Goal: Transaction & Acquisition: Purchase product/service

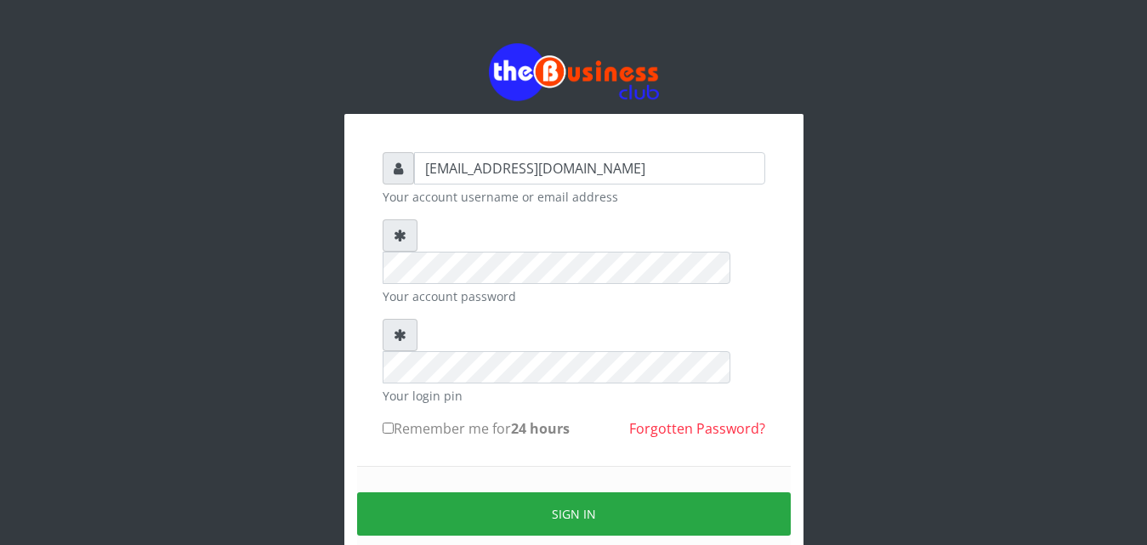
type input "[EMAIL_ADDRESS][DOMAIN_NAME]"
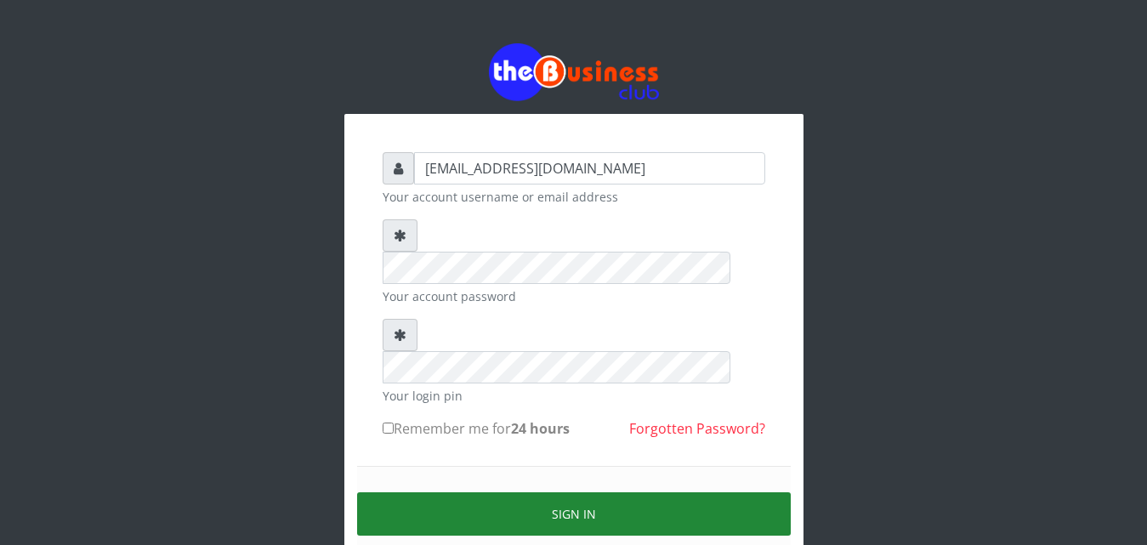
click at [573, 492] on button "Sign in" at bounding box center [574, 513] width 434 height 43
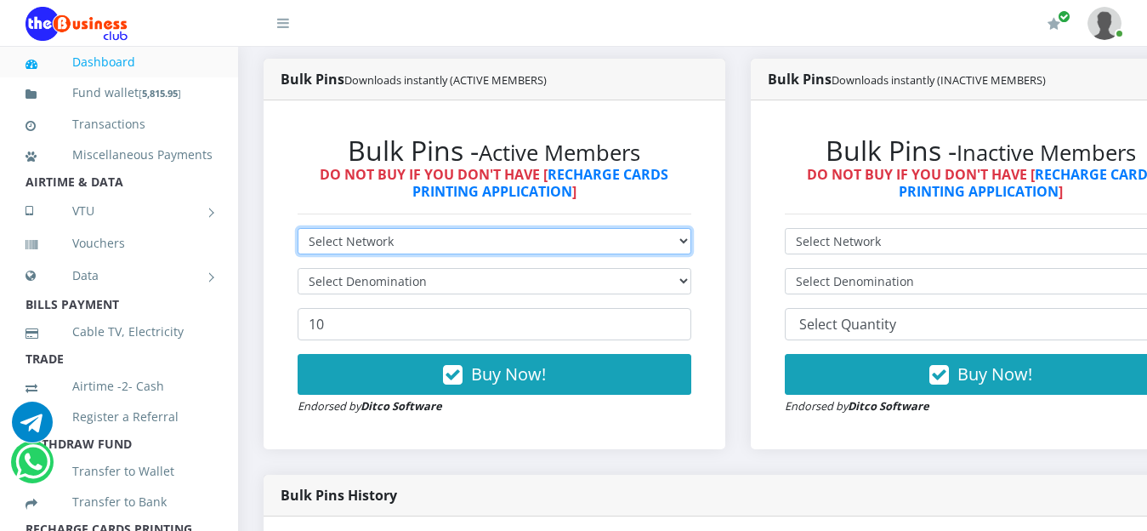
click at [691, 245] on select "Select Network MTN Globacom 9Mobile Airtel" at bounding box center [495, 241] width 394 height 26
select select "MTN"
click at [298, 230] on select "Select Network MTN Globacom 9Mobile Airtel" at bounding box center [495, 241] width 394 height 26
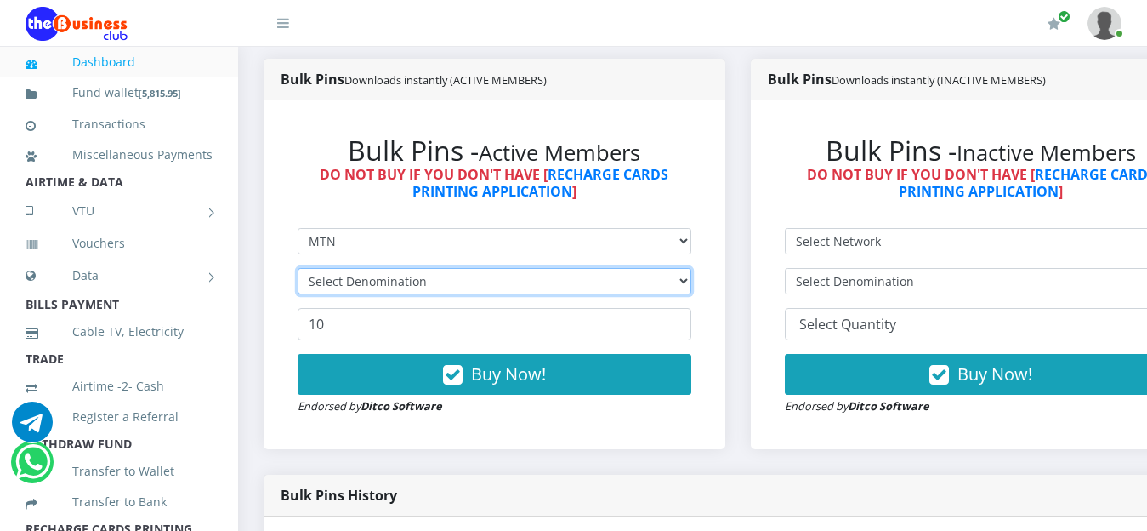
click at [486, 282] on select "Select Denomination" at bounding box center [495, 281] width 394 height 26
select select "193.98-200"
click at [298, 270] on select "Select Denomination MTN NGN100 - ₦96.99 MTN NGN200 - ₦193.98 MTN NGN400 - ₦387.…" at bounding box center [495, 281] width 394 height 26
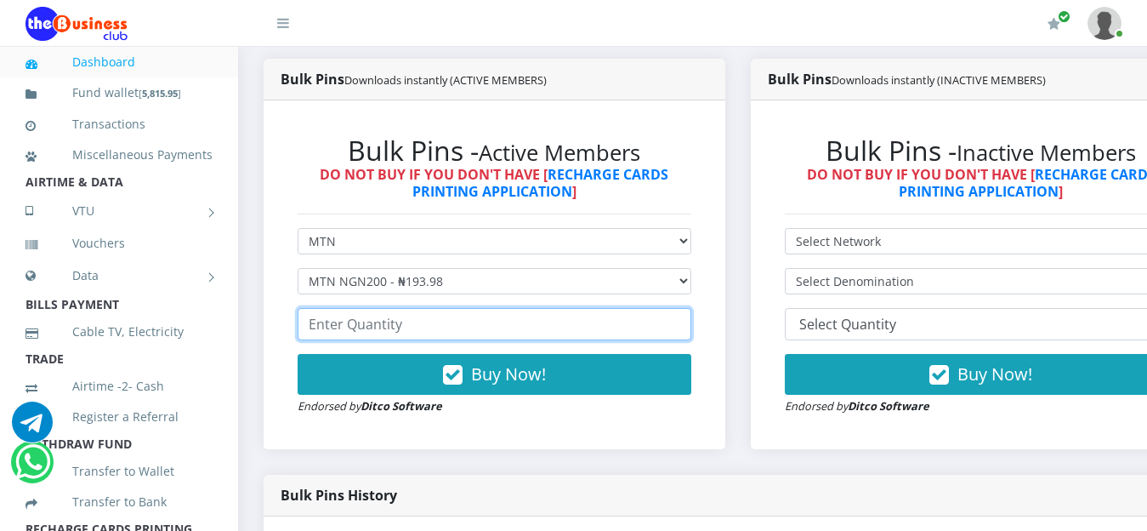
click at [439, 324] on input "number" at bounding box center [495, 324] width 394 height 32
type input "10"
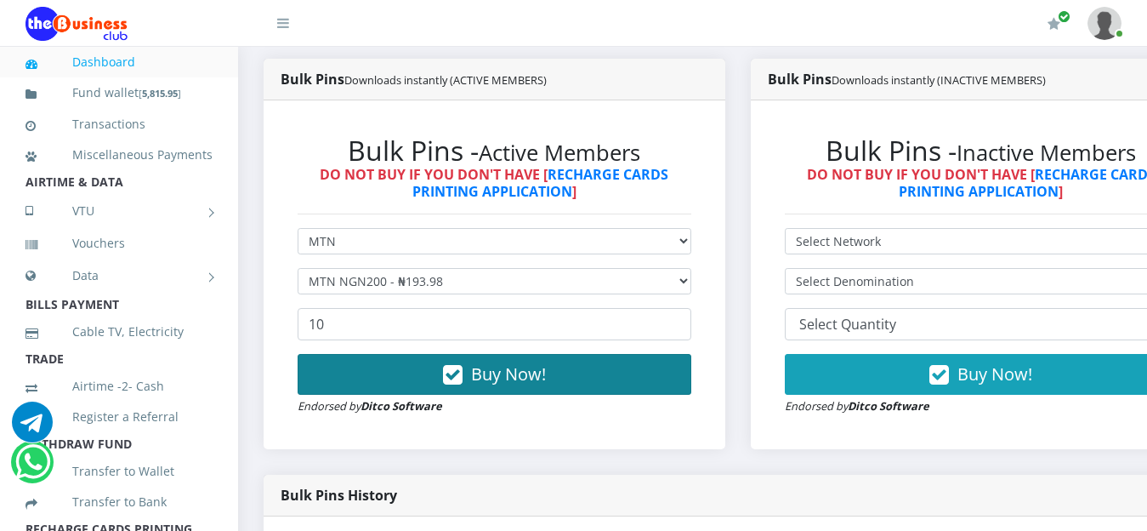
click at [506, 379] on span "Buy Now!" at bounding box center [508, 373] width 75 height 23
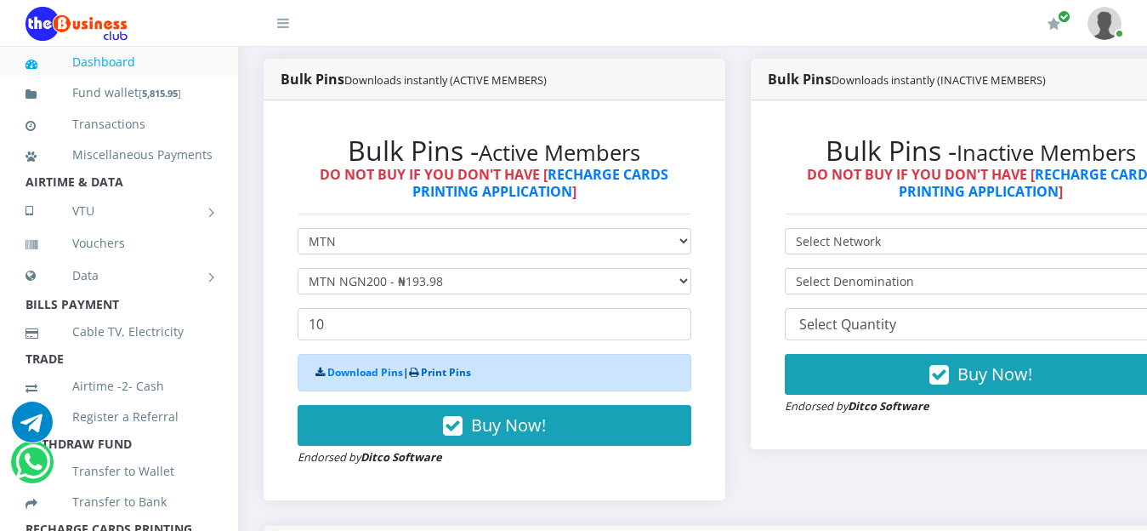
click at [449, 378] on link "Print Pins" at bounding box center [446, 372] width 50 height 14
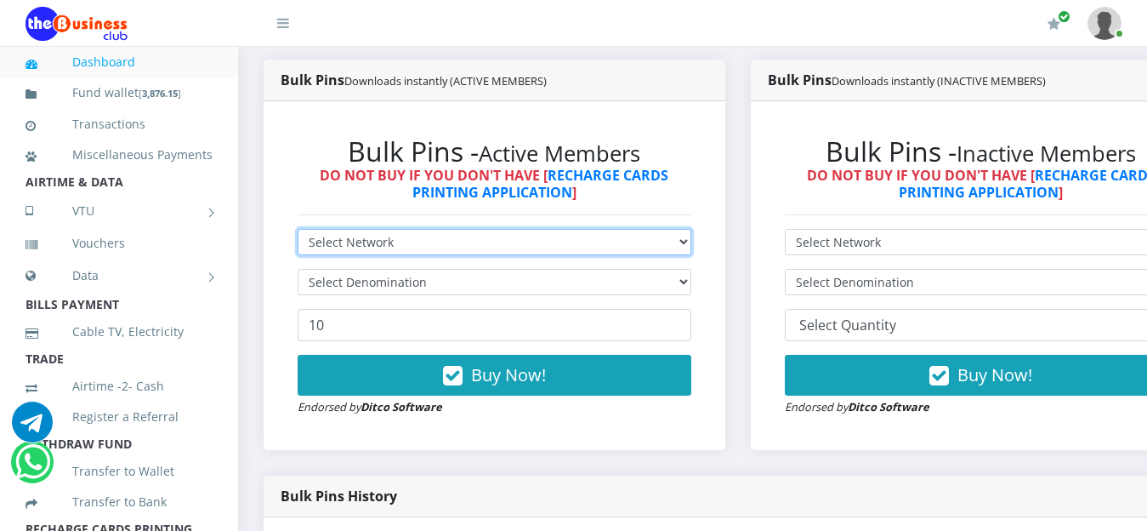
click at [689, 246] on select "Select Network MTN Globacom 9Mobile Airtel" at bounding box center [495, 242] width 394 height 26
click at [298, 231] on select "Select Network MTN Globacom 9Mobile Airtel" at bounding box center [495, 242] width 394 height 26
click at [691, 243] on select "Select Network MTN Globacom 9Mobile Airtel" at bounding box center [495, 242] width 394 height 26
select select "MTN"
click at [298, 231] on select "Select Network MTN Globacom 9Mobile Airtel" at bounding box center [495, 242] width 394 height 26
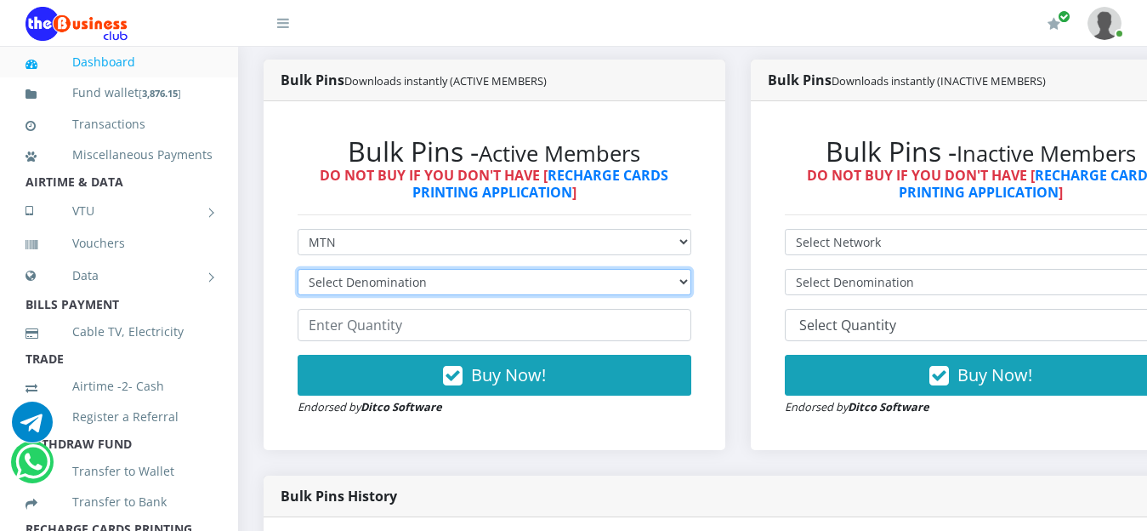
click at [691, 287] on select "Select Denomination MTN NGN100 - ₦96.99 MTN NGN200 - ₦193.98 MTN NGN400 - ₦387.…" at bounding box center [495, 282] width 394 height 26
select select "96.99-100"
click at [298, 271] on select "Select Denomination MTN NGN100 - ₦96.99 MTN NGN200 - ₦193.98 MTN NGN400 - ₦387.…" at bounding box center [495, 282] width 394 height 26
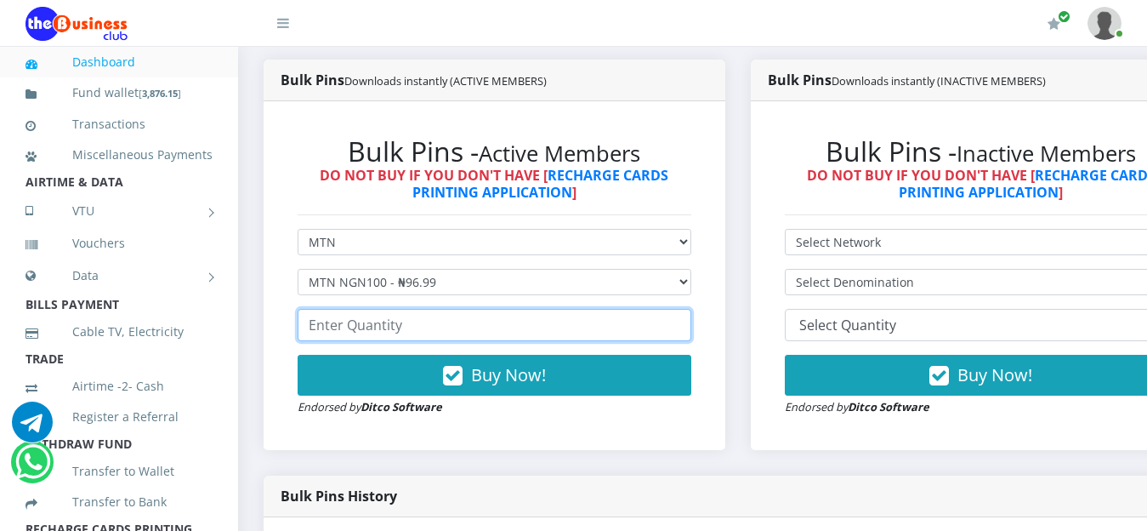
click at [432, 326] on input "number" at bounding box center [495, 325] width 394 height 32
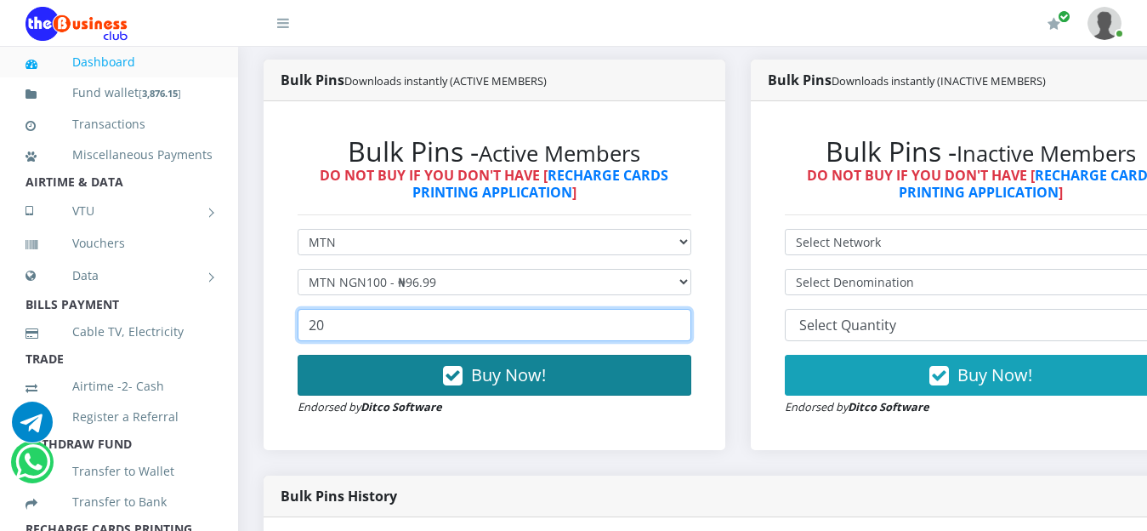
type input "20"
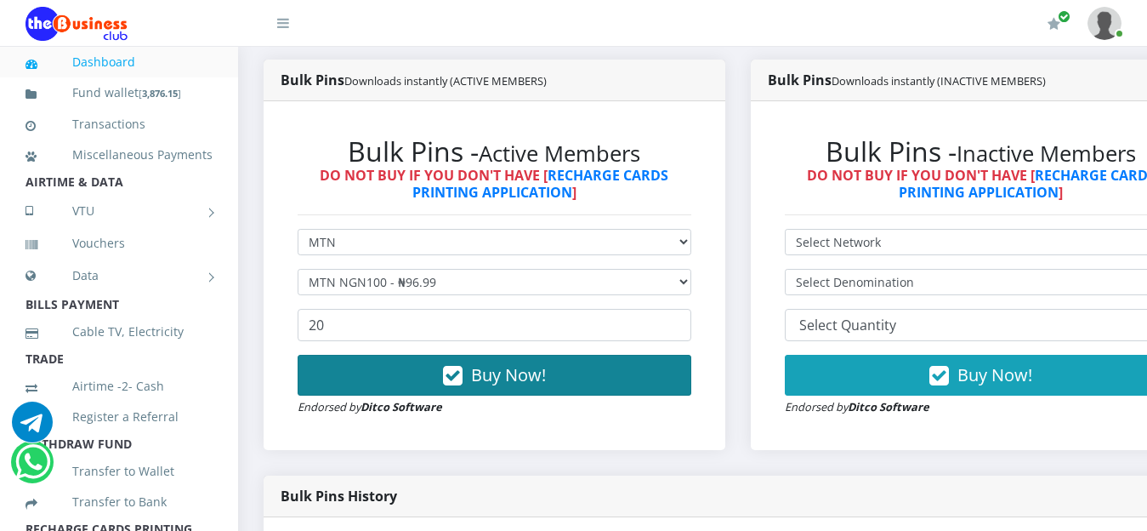
click at [514, 386] on span "Buy Now!" at bounding box center [508, 374] width 75 height 23
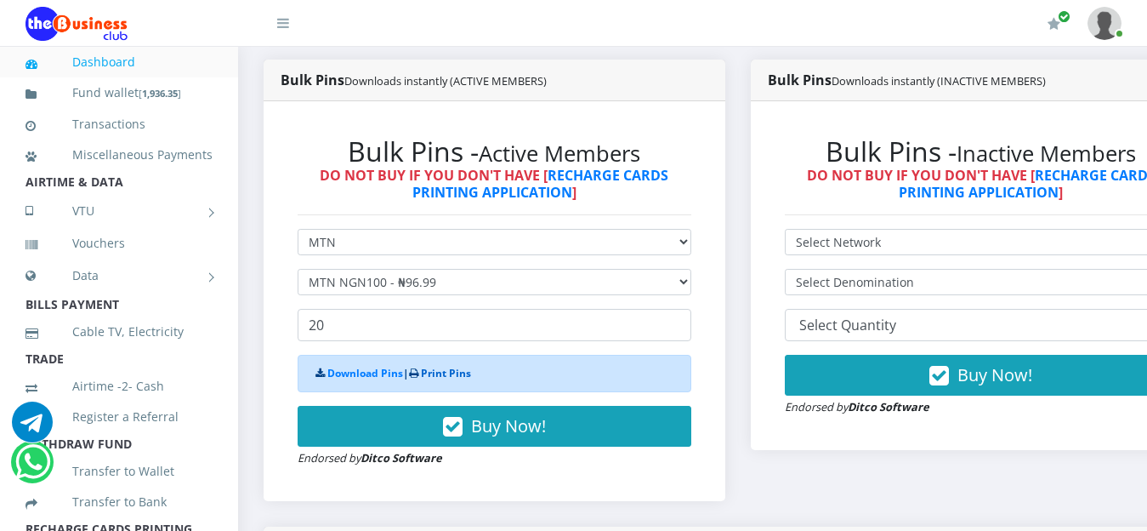
click at [449, 372] on link "Print Pins" at bounding box center [446, 373] width 50 height 14
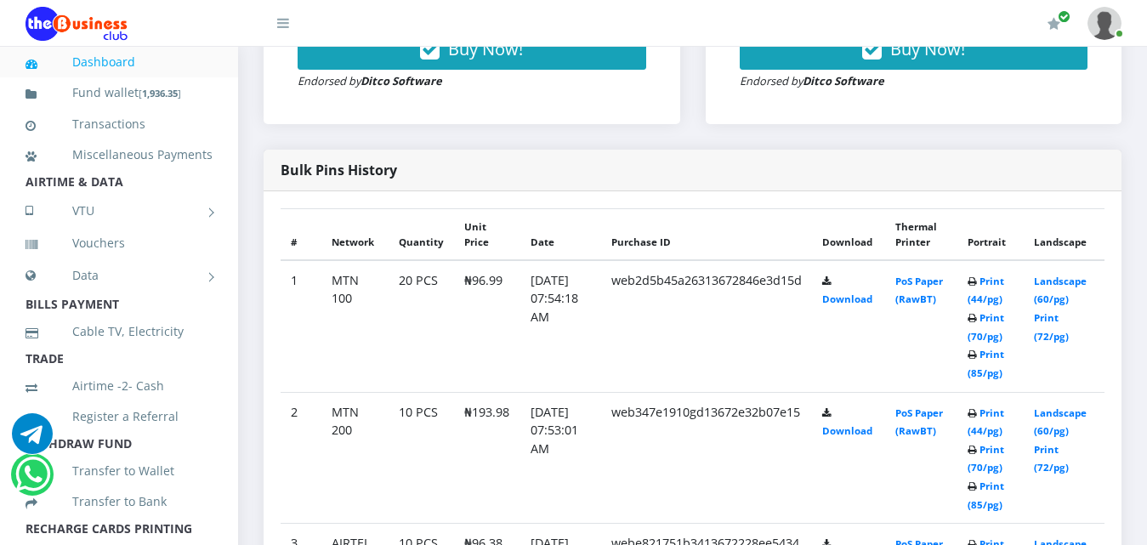
scroll to position [835, 0]
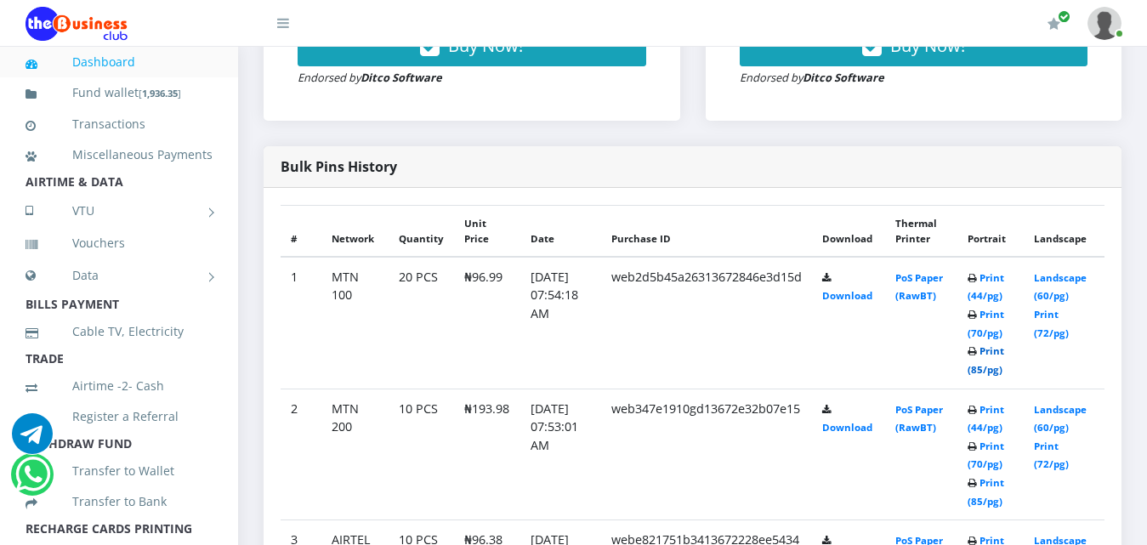
click at [993, 354] on link "Print (85/pg)" at bounding box center [986, 359] width 37 height 31
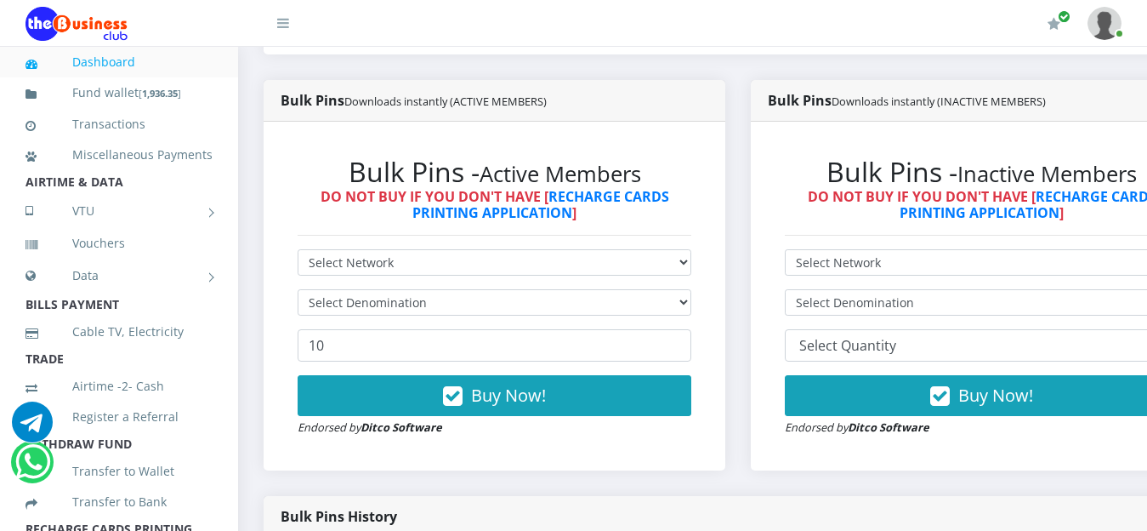
scroll to position [403, 0]
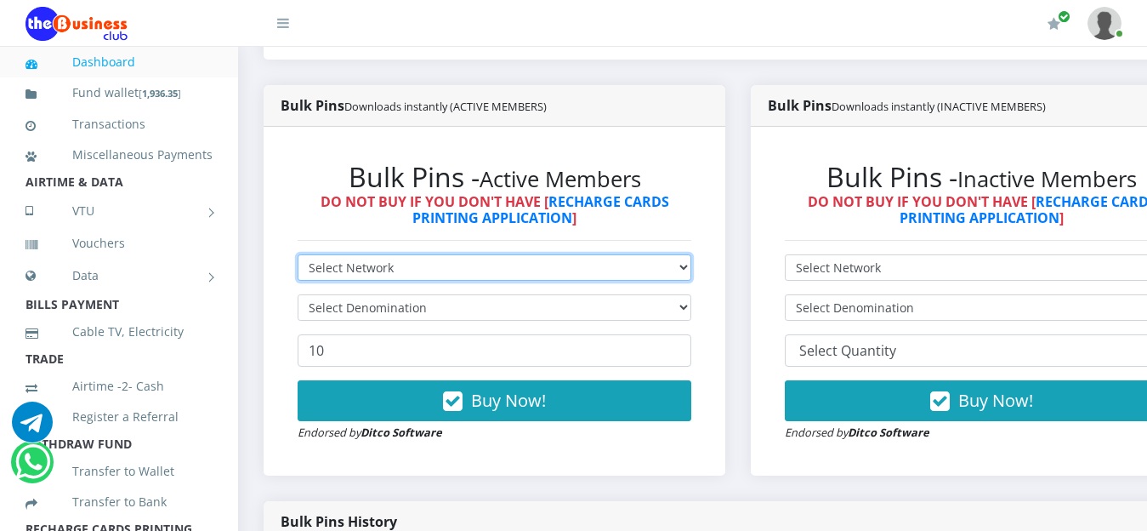
click at [691, 270] on select "Select Network MTN Globacom 9Mobile Airtel" at bounding box center [495, 267] width 394 height 26
select select "Airtel"
click at [298, 258] on select "Select Network MTN Globacom 9Mobile Airtel" at bounding box center [495, 267] width 394 height 26
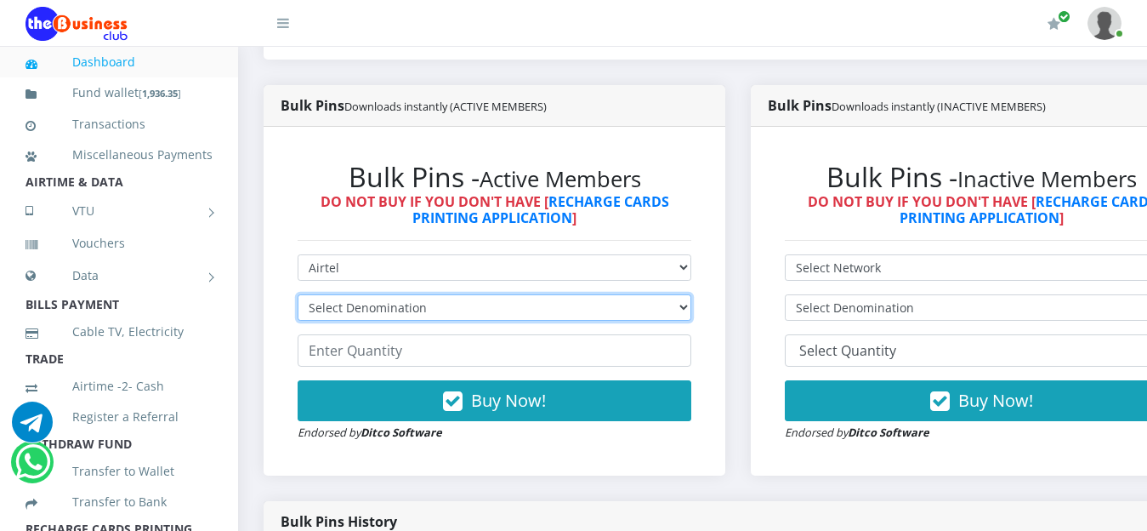
click at [465, 310] on select "Select Denomination Airtel NGN100 - ₦96.38 Airtel NGN200 - ₦192.76 Airtel NGN50…" at bounding box center [495, 307] width 394 height 26
select select "192.76-200"
click at [298, 298] on select "Select Denomination Airtel NGN100 - ₦96.38 Airtel NGN200 - ₦192.76 Airtel NGN50…" at bounding box center [495, 307] width 394 height 26
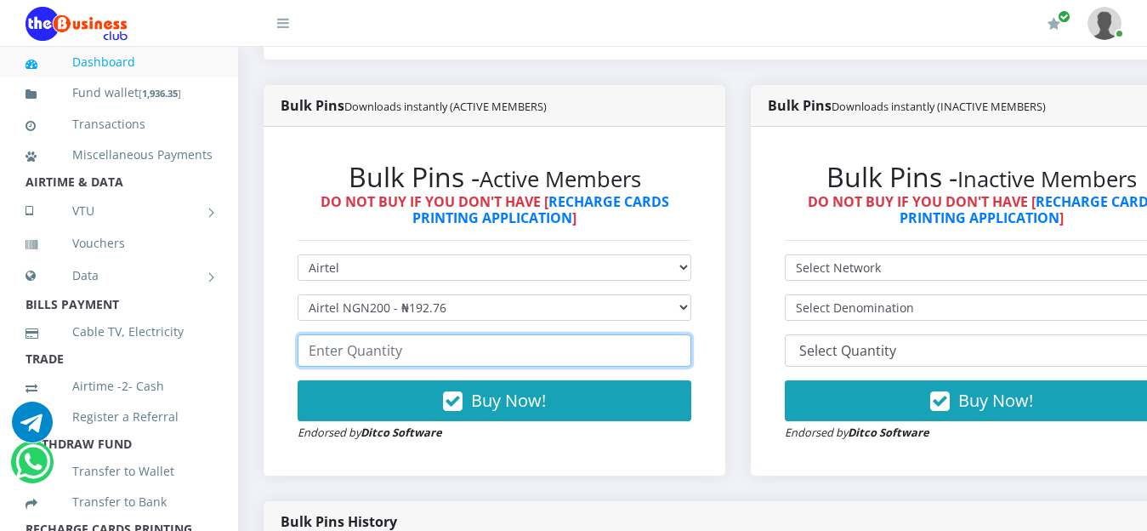
click at [460, 355] on input "number" at bounding box center [495, 350] width 394 height 32
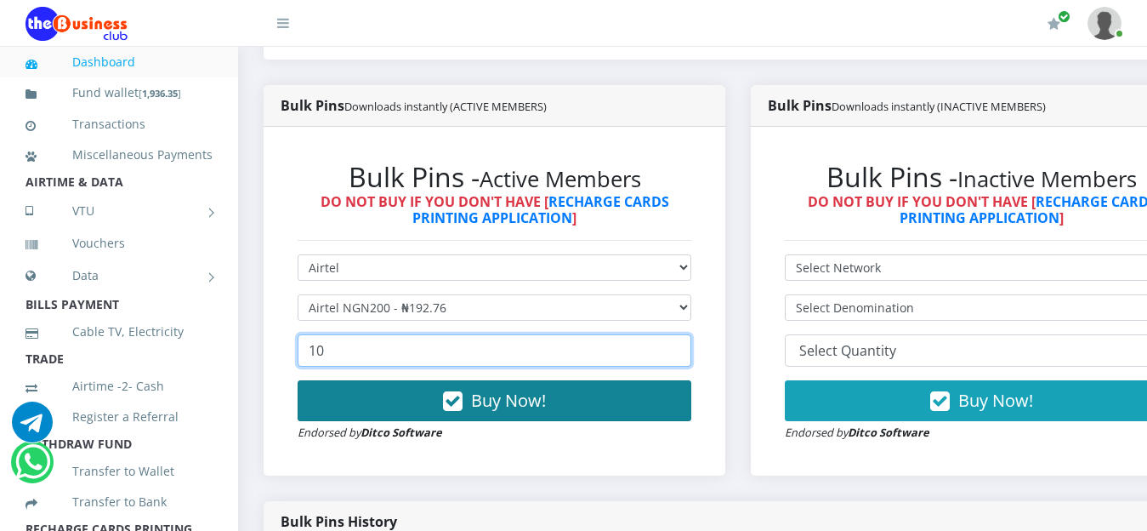
type input "10"
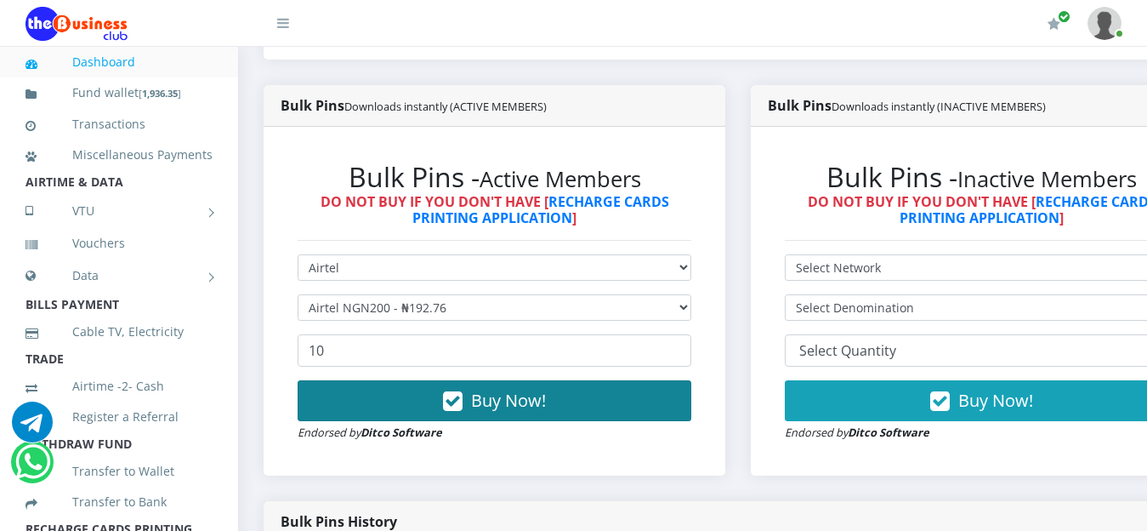
click at [499, 407] on span "Buy Now!" at bounding box center [508, 400] width 75 height 23
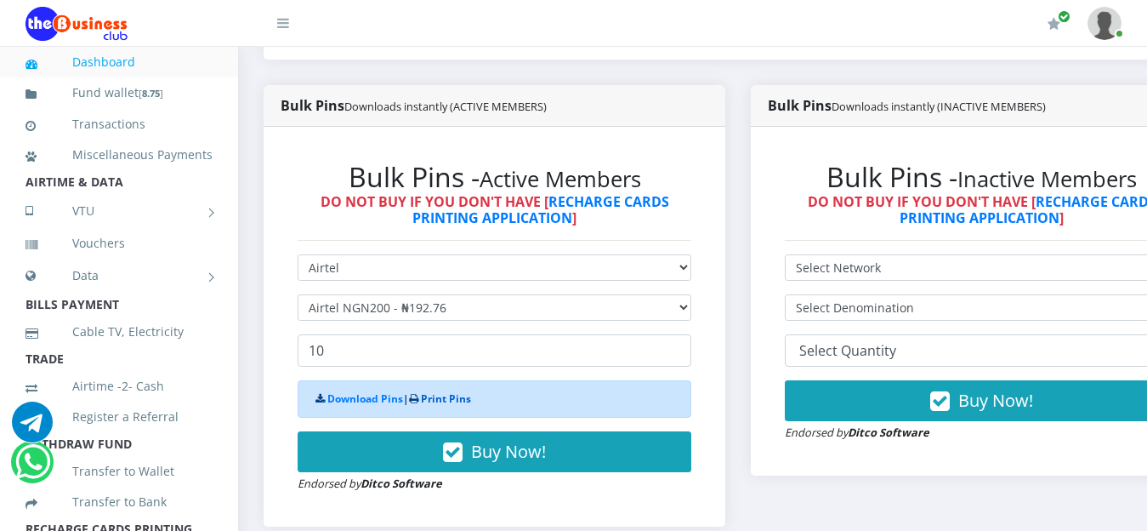
click at [452, 403] on link "Print Pins" at bounding box center [446, 398] width 50 height 14
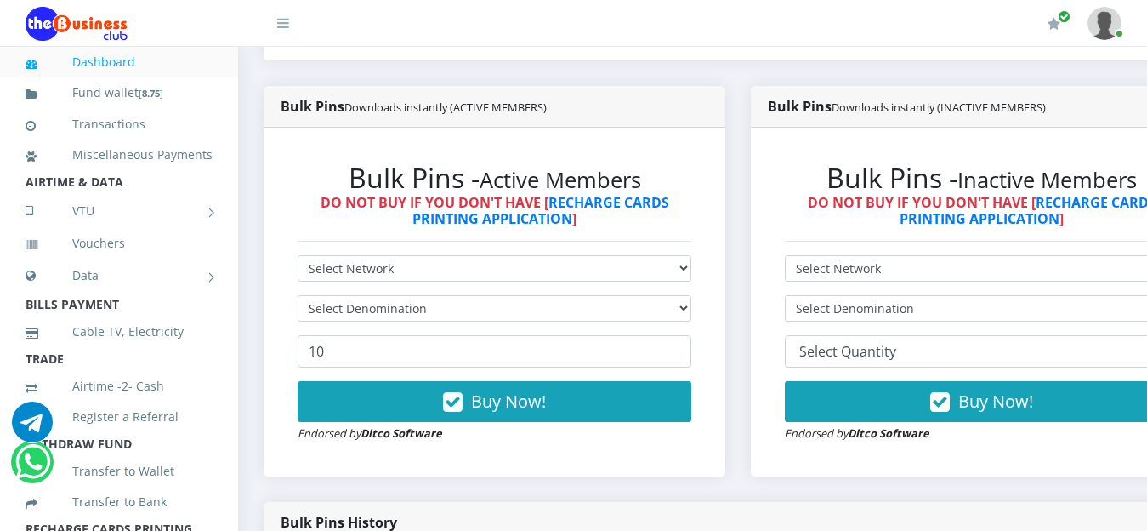
click at [111, 64] on link "Dashboard" at bounding box center [119, 62] width 187 height 39
